Goal: Task Accomplishment & Management: Use online tool/utility

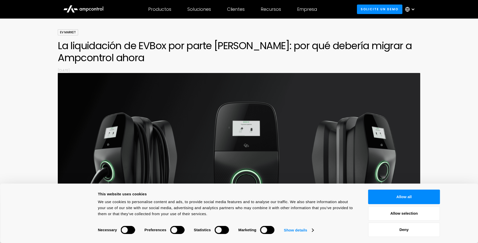
scroll to position [25, 0]
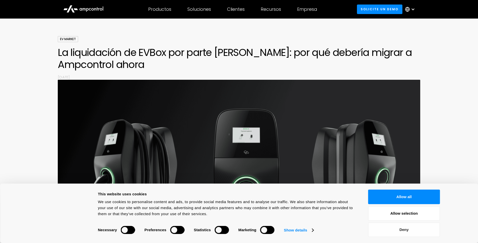
click at [405, 231] on button "Deny" at bounding box center [404, 230] width 72 height 15
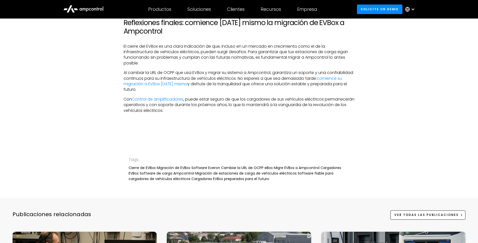
scroll to position [1104, 0]
click at [208, 76] on link "comience su migración a EVBox [DATE] mismo" at bounding box center [232, 81] width 218 height 11
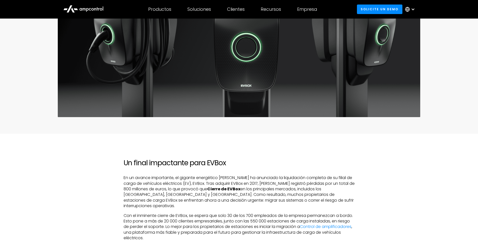
scroll to position [125, 0]
